Goal: Task Accomplishment & Management: Manage account settings

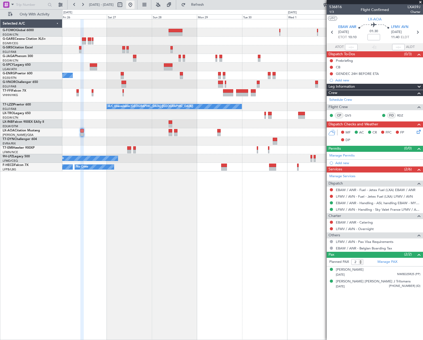
click at [135, 3] on button at bounding box center [130, 5] width 8 height 8
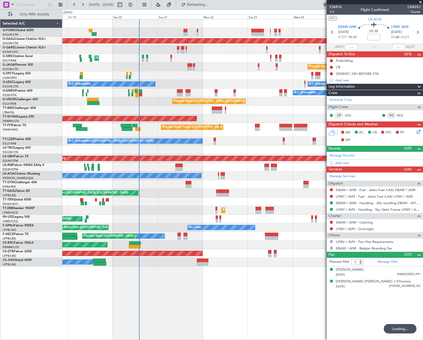
click at [125, 291] on div "Planned Maint Dusseldorf Owner Unplanned Maint [GEOGRAPHIC_DATA] ([GEOGRAPHIC_D…" at bounding box center [242, 179] width 361 height 321
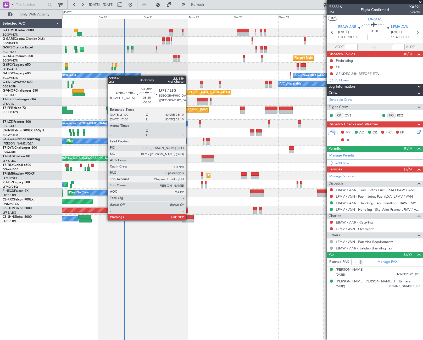
click at [188, 220] on div at bounding box center [188, 221] width 12 height 4
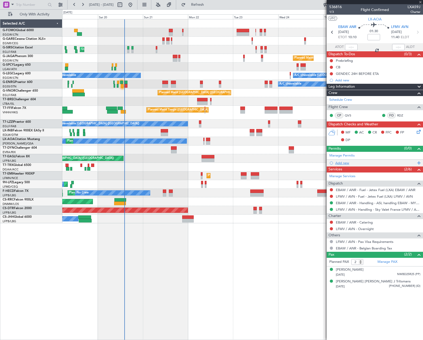
type input "-00:05"
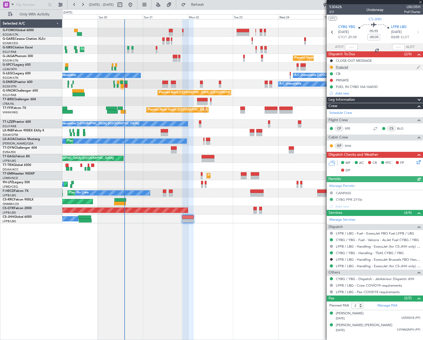
click at [342, 68] on div "Prebrief" at bounding box center [342, 67] width 12 height 4
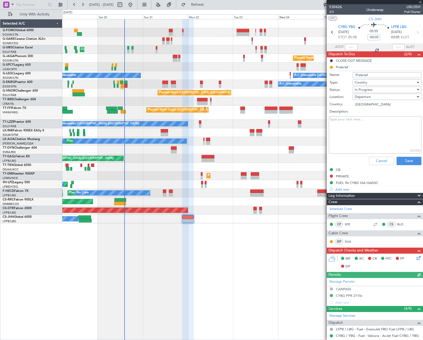
click at [361, 132] on textarea "Description:" at bounding box center [375, 134] width 93 height 37
paste textarea "30K"
type textarea "30K"
click at [370, 90] on span "In Progress" at bounding box center [364, 89] width 18 height 5
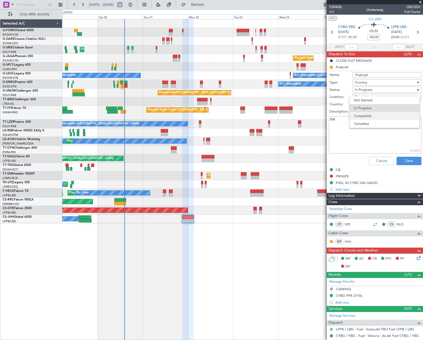
click at [377, 117] on span "Completed" at bounding box center [384, 116] width 61 height 8
click at [402, 158] on button "Save" at bounding box center [409, 161] width 25 height 8
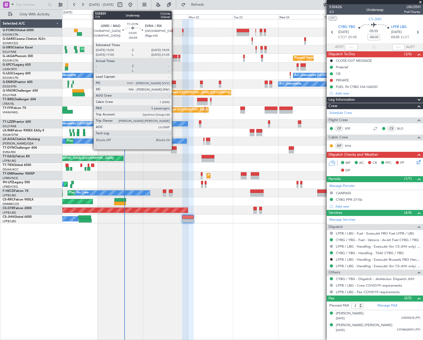
click at [174, 148] on div at bounding box center [174, 148] width 6 height 4
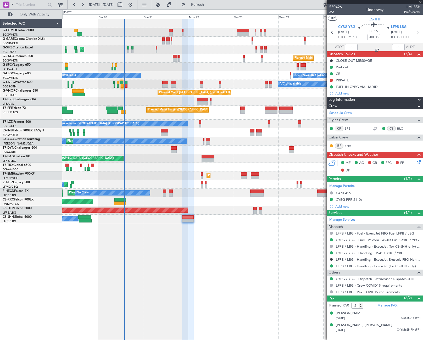
type input "5"
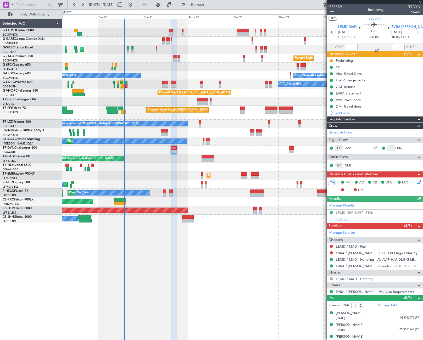
click at [349, 260] on link "LEMD / MAD - Handling - AVIAVIP HANDLING LEMD /MAD" at bounding box center [378, 259] width 85 height 4
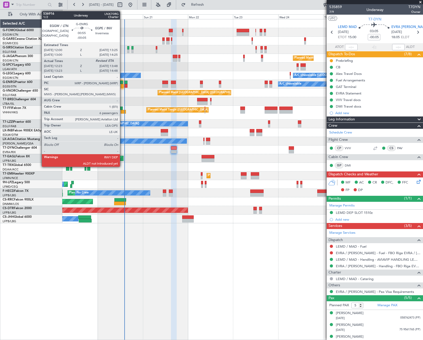
click at [122, 86] on div at bounding box center [122, 86] width 3 height 4
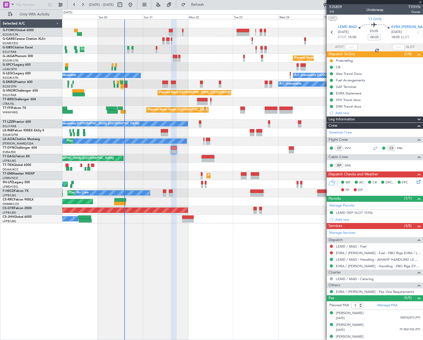
type input "12:38"
type input "6"
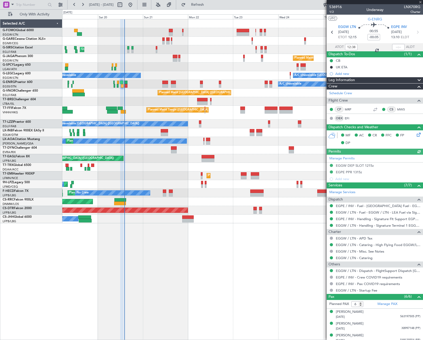
click at [394, 47] on div at bounding box center [398, 47] width 13 height 6
click at [397, 47] on input "text" at bounding box center [398, 47] width 13 height 6
click at [231, 312] on div "Unplanned Maint [GEOGRAPHIC_DATA] ([GEOGRAPHIC_DATA]) Planned Maint [GEOGRAPHIC…" at bounding box center [242, 179] width 361 height 321
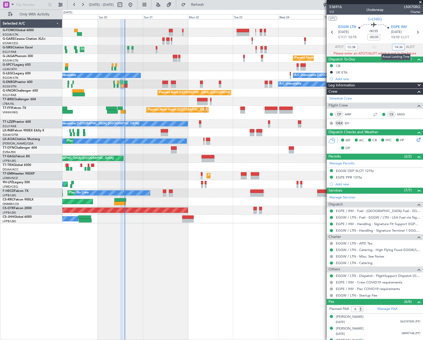
click at [395, 46] on input "14:36" at bounding box center [398, 47] width 13 height 6
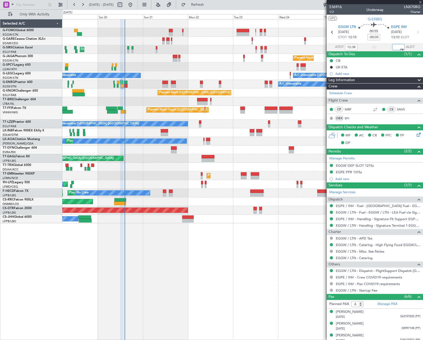
type input "13:36"
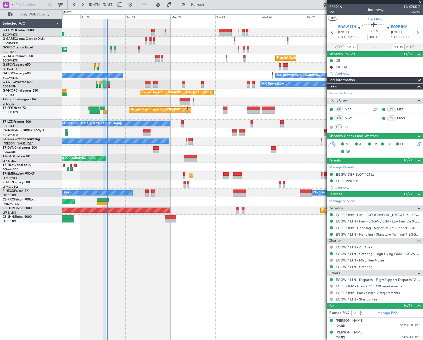
click at [183, 264] on div "Unplanned Maint [GEOGRAPHIC_DATA] ([GEOGRAPHIC_DATA]) Planned Maint [GEOGRAPHIC…" at bounding box center [242, 179] width 361 height 321
click at [228, 304] on div "Unplanned Maint [GEOGRAPHIC_DATA] ([GEOGRAPHIC_DATA]) Planned Maint [GEOGRAPHIC…" at bounding box center [242, 179] width 361 height 321
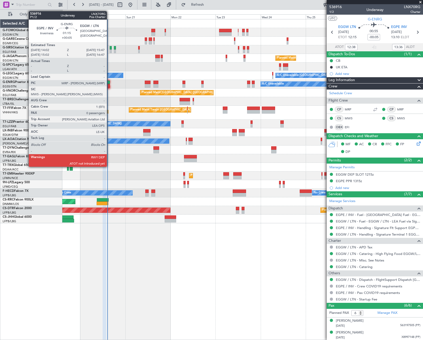
click at [109, 86] on div at bounding box center [108, 86] width 3 height 4
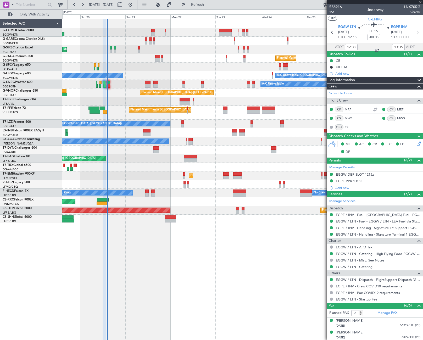
type input "+00:05"
type input "0"
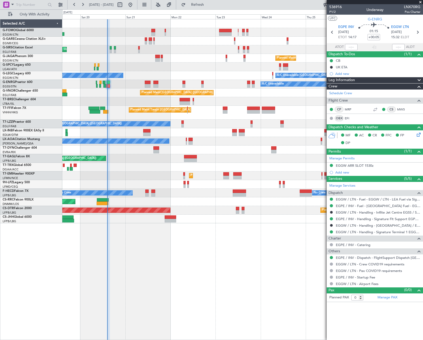
click at [414, 7] on span "LNX70RG" at bounding box center [412, 6] width 16 height 5
copy span "LNX70RG"
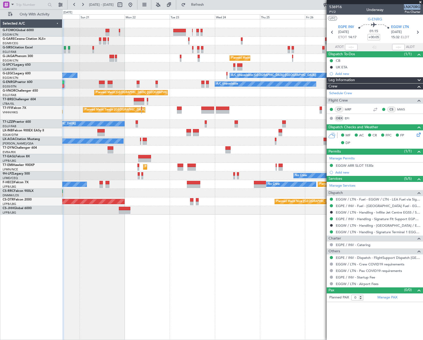
click at [187, 200] on div "Unplanned Maint [GEOGRAPHIC_DATA] ([GEOGRAPHIC_DATA]) Planned Maint [GEOGRAPHIC…" at bounding box center [242, 116] width 361 height 195
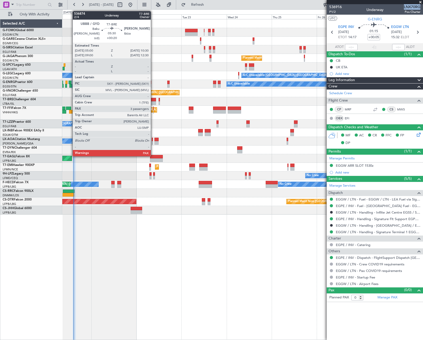
click at [153, 100] on div at bounding box center [151, 100] width 10 height 4
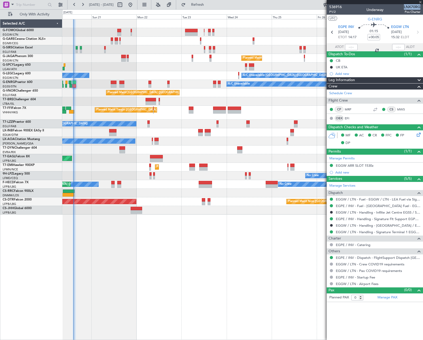
type input "+00:20"
type input "3"
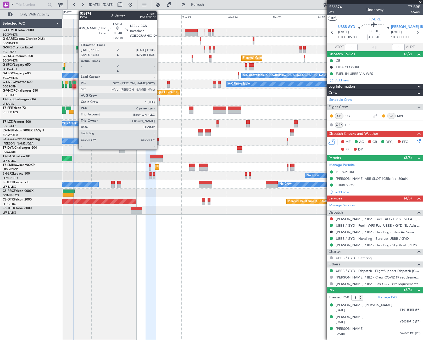
click at [159, 101] on div at bounding box center [159, 100] width 1 height 4
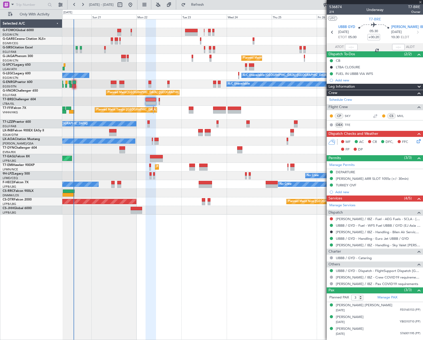
type input "+00:10"
type input "0"
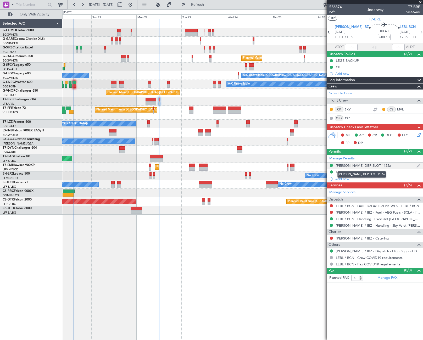
click at [364, 166] on div "[PERSON_NAME] DEP SLOT 1155z" at bounding box center [363, 165] width 55 height 4
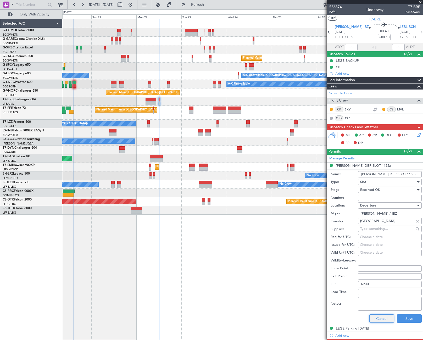
click at [379, 317] on button "Cancel" at bounding box center [381, 318] width 25 height 8
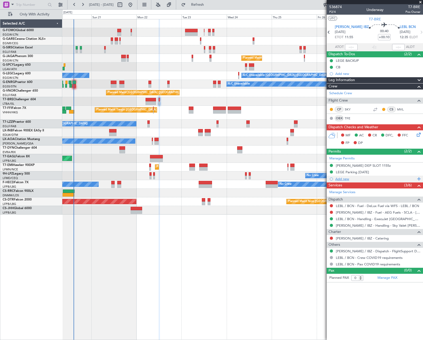
click at [344, 179] on div "Add new" at bounding box center [375, 179] width 80 height 4
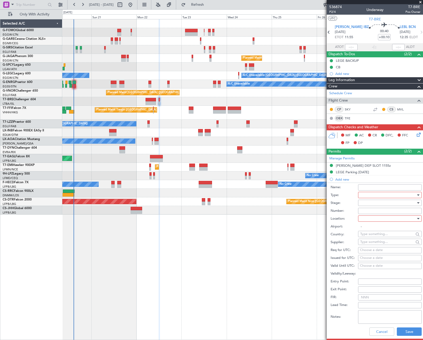
click at [370, 196] on div at bounding box center [388, 195] width 56 height 8
click at [378, 245] on span "Slot" at bounding box center [388, 245] width 55 height 8
click at [416, 203] on div at bounding box center [418, 203] width 4 height 4
click at [379, 244] on span "Received OK" at bounding box center [388, 245] width 55 height 8
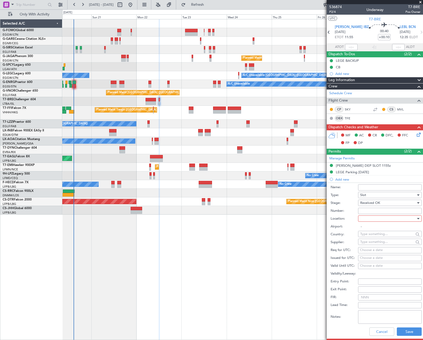
click at [416, 217] on div at bounding box center [418, 219] width 4 height 4
click at [379, 243] on span "Arrival" at bounding box center [388, 245] width 55 height 8
type input "LEBL / BCN"
click at [411, 331] on button "Save" at bounding box center [409, 332] width 25 height 8
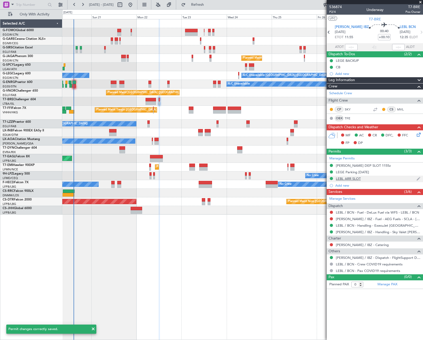
click at [356, 180] on div "LEBL ARR SLOT" at bounding box center [348, 178] width 25 height 4
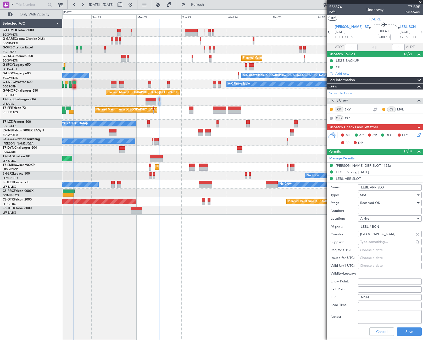
click at [393, 187] on input "LEBL ARR SLOT" at bounding box center [390, 187] width 64 height 6
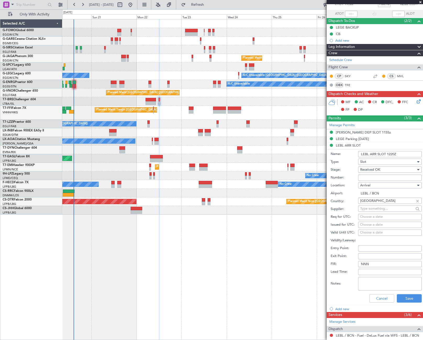
scroll to position [52, 0]
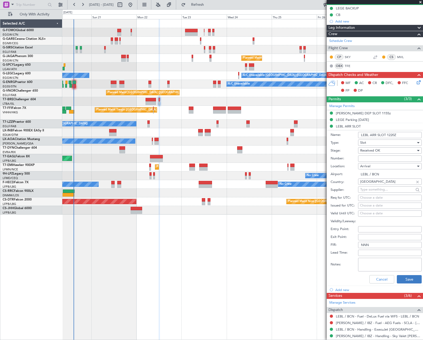
type input "LEBL ARR SLOT 1220Z"
click at [402, 279] on button "Save" at bounding box center [409, 279] width 25 height 8
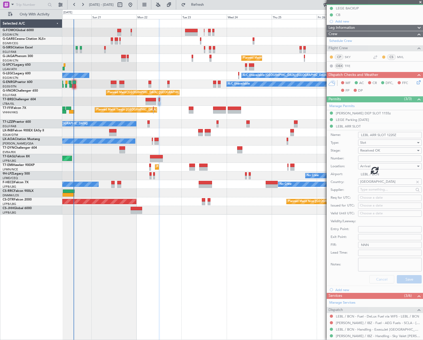
scroll to position [0, 0]
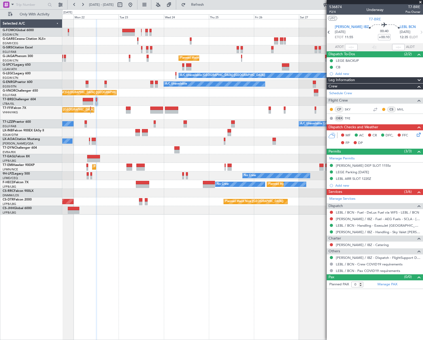
click at [241, 116] on div "Planned Maint [GEOGRAPHIC_DATA] ([GEOGRAPHIC_DATA]) A/C Unavailable [GEOGRAPHIC…" at bounding box center [242, 116] width 361 height 195
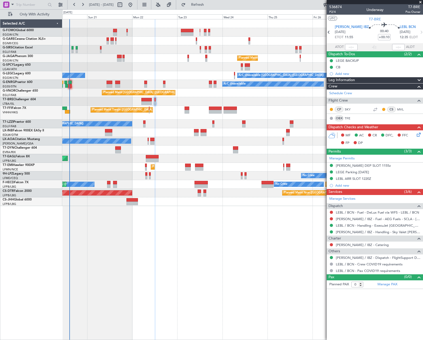
click at [224, 126] on div "Unplanned Maint [GEOGRAPHIC_DATA] ([GEOGRAPHIC_DATA]) Planned Maint [GEOGRAPHIC…" at bounding box center [242, 112] width 361 height 187
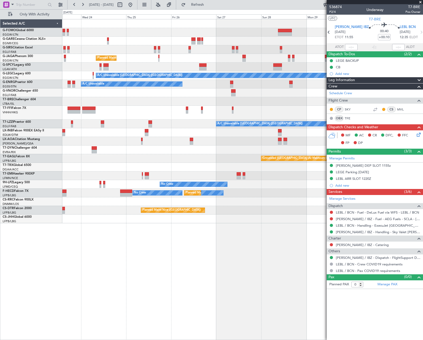
click at [81, 173] on div "Planned Maint [GEOGRAPHIC_DATA] ([GEOGRAPHIC_DATA]) A/C Unavailable [GEOGRAPHIC…" at bounding box center [242, 121] width 361 height 204
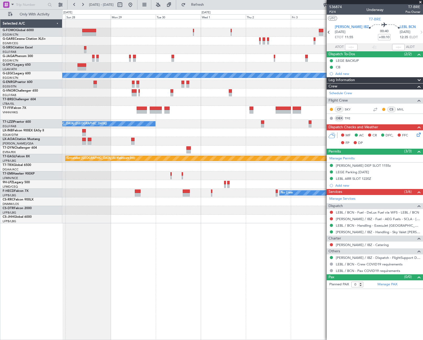
click at [116, 196] on div "A/C Unavailable [GEOGRAPHIC_DATA] ([GEOGRAPHIC_DATA]) A/C Unavailable A/C Unava…" at bounding box center [242, 121] width 361 height 204
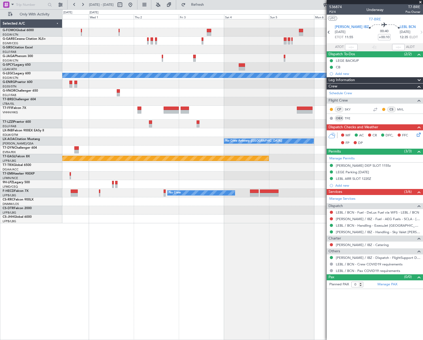
click at [158, 211] on div "A/C Unavailable [GEOGRAPHIC_DATA] ([GEOGRAPHIC_DATA]) Planned Maint Geneva ([GE…" at bounding box center [242, 121] width 361 height 204
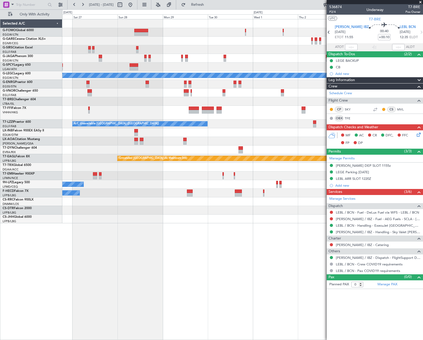
click at [423, 234] on html "[DATE] - [DATE] Refresh Quick Links Only With Activity Planned Maint [GEOGRAPHI…" at bounding box center [211, 170] width 423 height 340
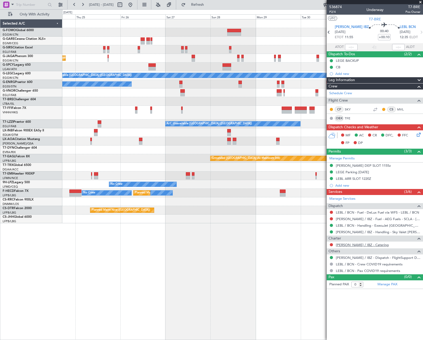
click at [351, 242] on fb-app "[DATE] - [DATE] Refresh Quick Links Only With Activity Planned Maint [GEOGRAPHI…" at bounding box center [211, 172] width 423 height 336
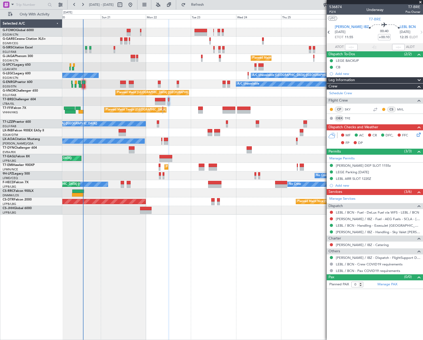
click at [254, 255] on div "Unplanned Maint [GEOGRAPHIC_DATA] ([GEOGRAPHIC_DATA]) Planned Maint [GEOGRAPHIC…" at bounding box center [242, 179] width 361 height 321
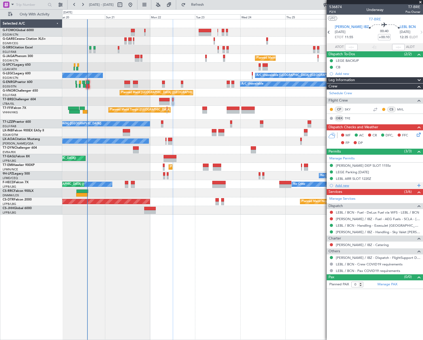
click at [346, 185] on div "Add new" at bounding box center [375, 185] width 80 height 4
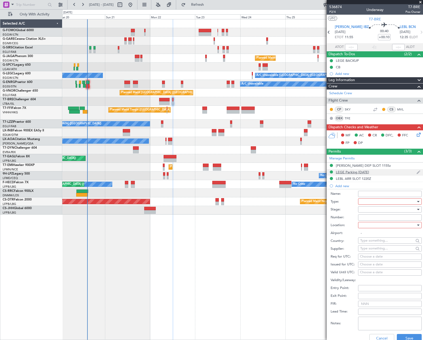
click at [363, 175] on div "LEGE Parking [DATE]" at bounding box center [375, 172] width 96 height 7
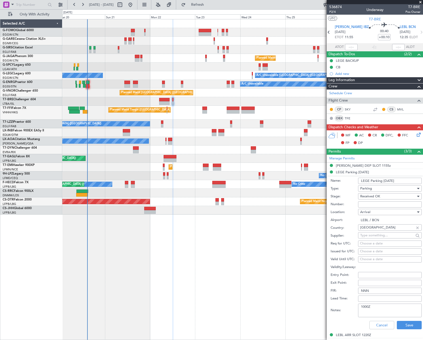
click at [386, 180] on input "LEGE Parking [DATE]" at bounding box center [390, 181] width 64 height 6
type input "LEGE Parking [DATE]"
click at [399, 323] on button "Save" at bounding box center [409, 325] width 25 height 8
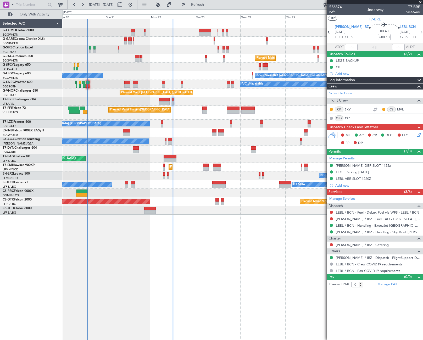
click at [363, 175] on mat-tooltip-component "[PERSON_NAME] DEP SLOT 1155z" at bounding box center [362, 175] width 56 height 14
click at [358, 173] on div "LEGE Parking [DATE]" at bounding box center [352, 172] width 33 height 4
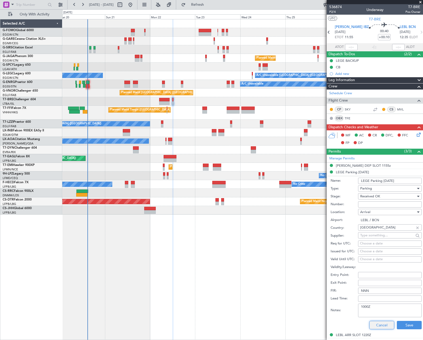
click at [381, 326] on button "Cancel" at bounding box center [381, 325] width 25 height 8
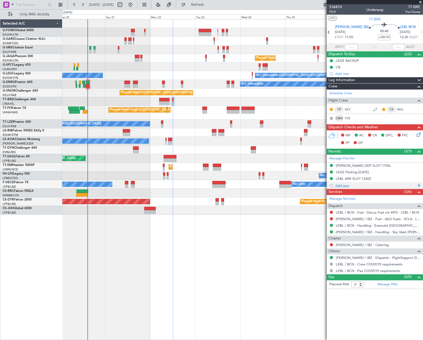
click at [346, 185] on div "Add new" at bounding box center [375, 185] width 80 height 4
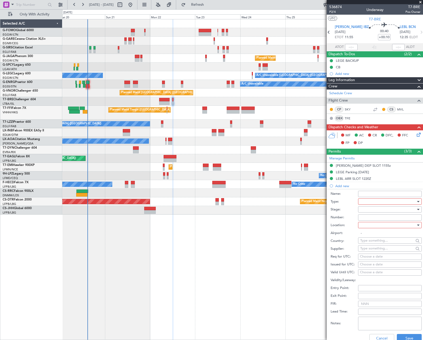
click at [381, 201] on div at bounding box center [388, 202] width 56 height 8
click at [371, 255] on span "Parking" at bounding box center [388, 256] width 55 height 8
click at [411, 210] on div at bounding box center [388, 210] width 56 height 8
click at [382, 252] on span "Received OK" at bounding box center [388, 252] width 55 height 8
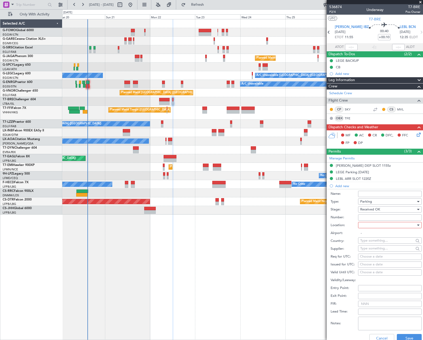
click at [403, 225] on div at bounding box center [388, 225] width 56 height 8
click at [369, 252] on span "Arrival" at bounding box center [388, 252] width 55 height 8
type input "LEBL / BCN"
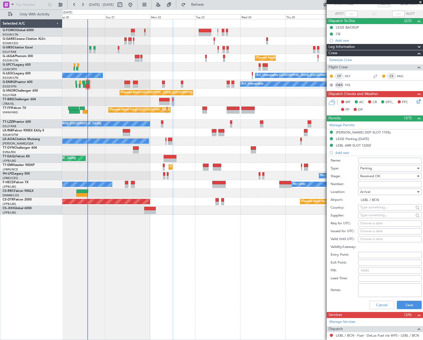
scroll to position [52, 0]
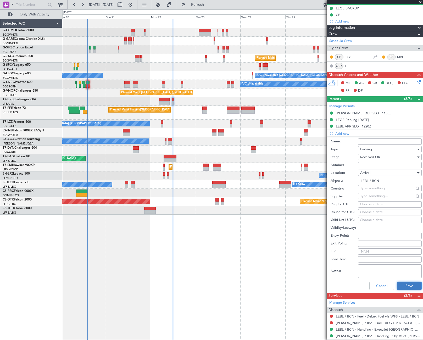
click at [403, 285] on button "Save" at bounding box center [409, 286] width 25 height 8
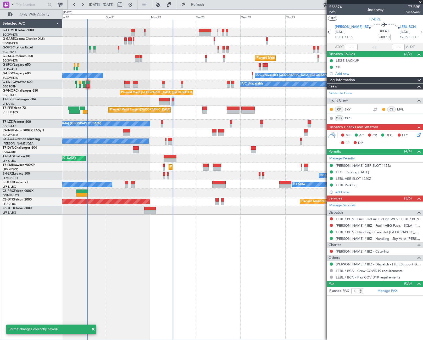
scroll to position [0, 0]
click at [352, 186] on div "LEBL Parking" at bounding box center [346, 185] width 21 height 4
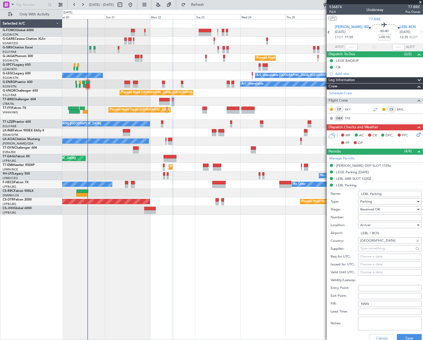
click at [395, 196] on input "LEBL Parking" at bounding box center [390, 194] width 64 height 6
click at [383, 192] on input "LEBL Parking [DATE]" at bounding box center [390, 194] width 64 height 6
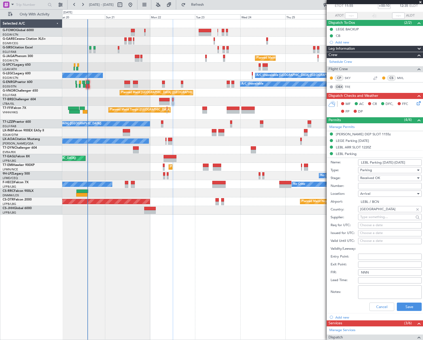
scroll to position [52, 0]
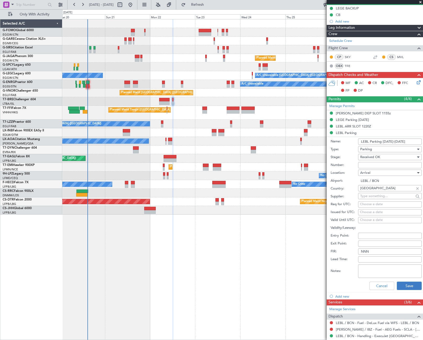
type input "LEBL Parking [DATE]-[DATE]"
click at [408, 286] on button "Save" at bounding box center [409, 286] width 25 height 8
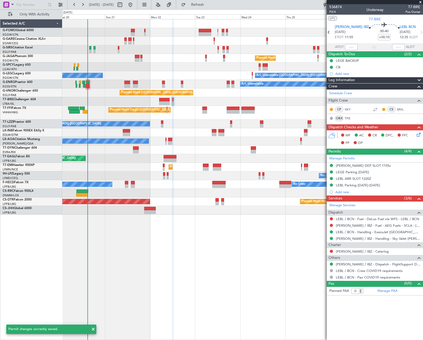
scroll to position [0, 0]
click at [273, 291] on div "Unplanned Maint [GEOGRAPHIC_DATA] ([GEOGRAPHIC_DATA]) Planned Maint [GEOGRAPHIC…" at bounding box center [242, 179] width 361 height 321
click at [209, 6] on span "Refresh" at bounding box center [198, 5] width 22 height 4
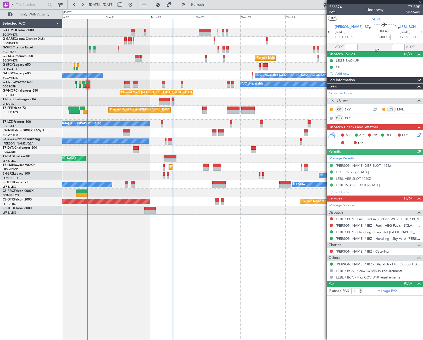
click at [268, 250] on div "Unplanned Maint [GEOGRAPHIC_DATA] ([GEOGRAPHIC_DATA]) Planned Maint [GEOGRAPHIC…" at bounding box center [242, 179] width 361 height 321
